Goal: Check status

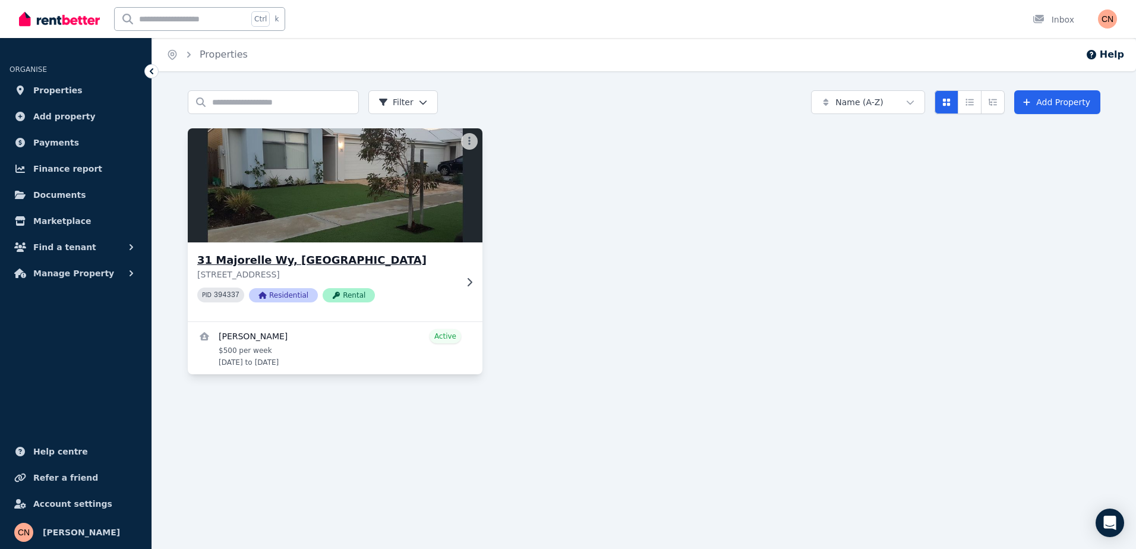
click at [460, 292] on div "31 Majorelle Wy, [GEOGRAPHIC_DATA][STREET_ADDRESS] PID 394337 Residential Rental" at bounding box center [335, 281] width 295 height 79
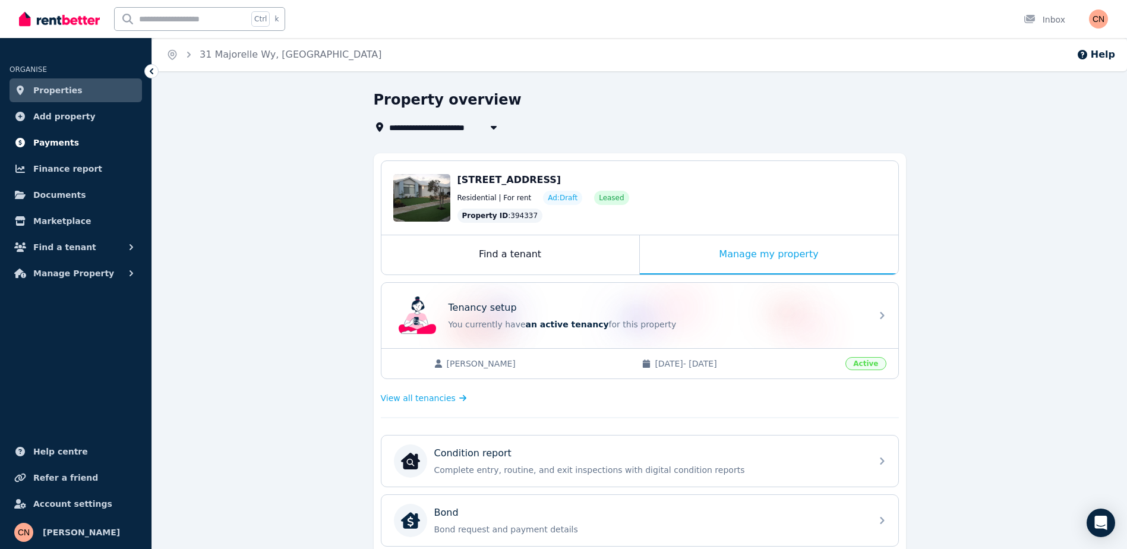
click at [66, 150] on link "Payments" at bounding box center [76, 143] width 132 height 24
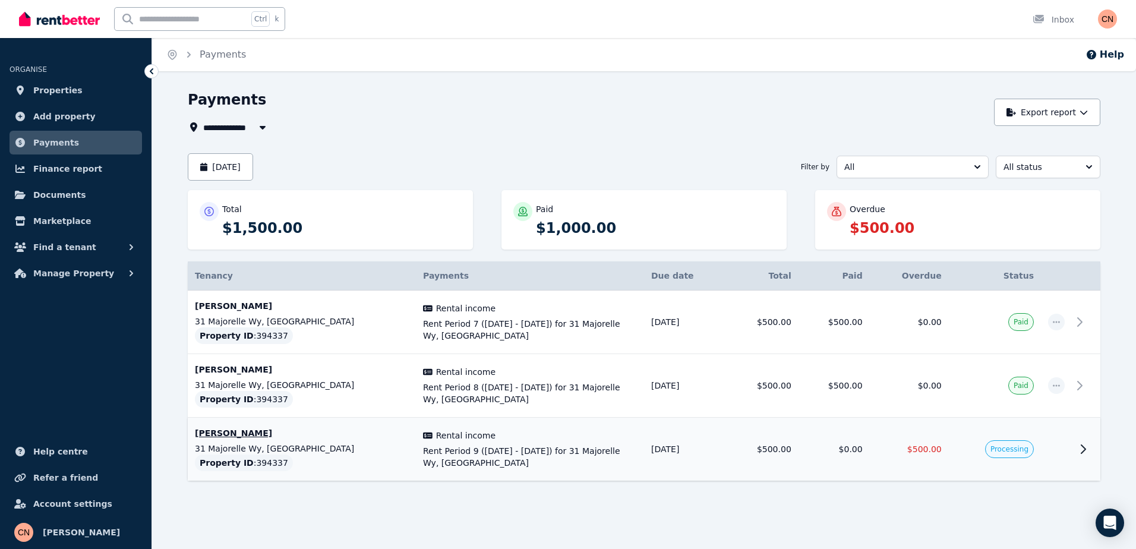
click at [1072, 457] on td at bounding box center [1086, 450] width 29 height 64
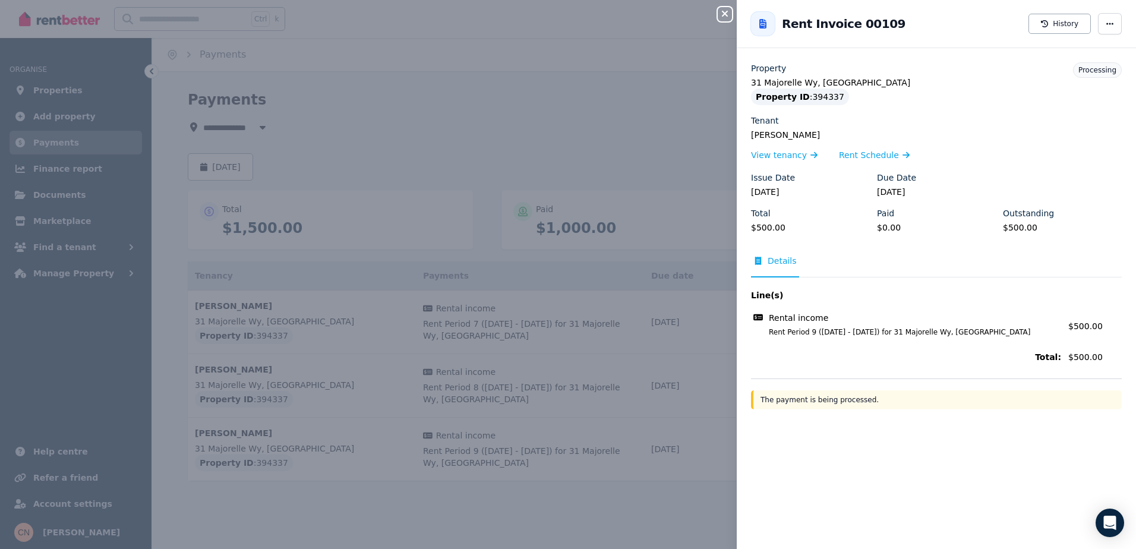
drag, startPoint x: 863, startPoint y: 397, endPoint x: 866, endPoint y: 390, distance: 7.2
click at [863, 396] on div "The payment is being processed." at bounding box center [936, 399] width 371 height 19
click at [1101, 468] on div "Property [STREET_ADDRESS] Property ID : 394337 Tenant [PERSON_NAME] View tenanc…" at bounding box center [936, 305] width 399 height 487
click at [1011, 421] on div "Property [STREET_ADDRESS] Property ID : 394337 Tenant [PERSON_NAME] View tenanc…" at bounding box center [936, 305] width 399 height 487
